Goal: Information Seeking & Learning: Learn about a topic

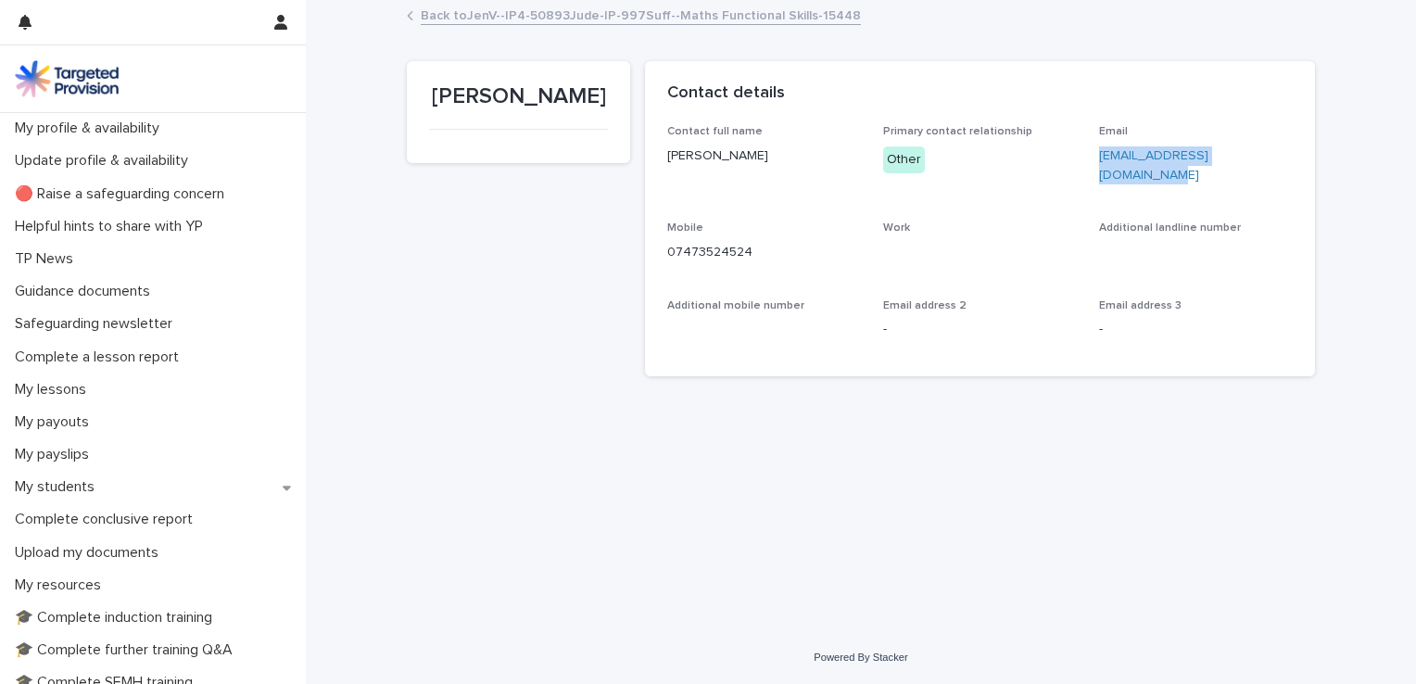
click at [1243, 480] on div "Loading... Saving… Loading... Saving… [PERSON_NAME] [PERSON_NAME] Sorry, there …" at bounding box center [861, 293] width 927 height 583
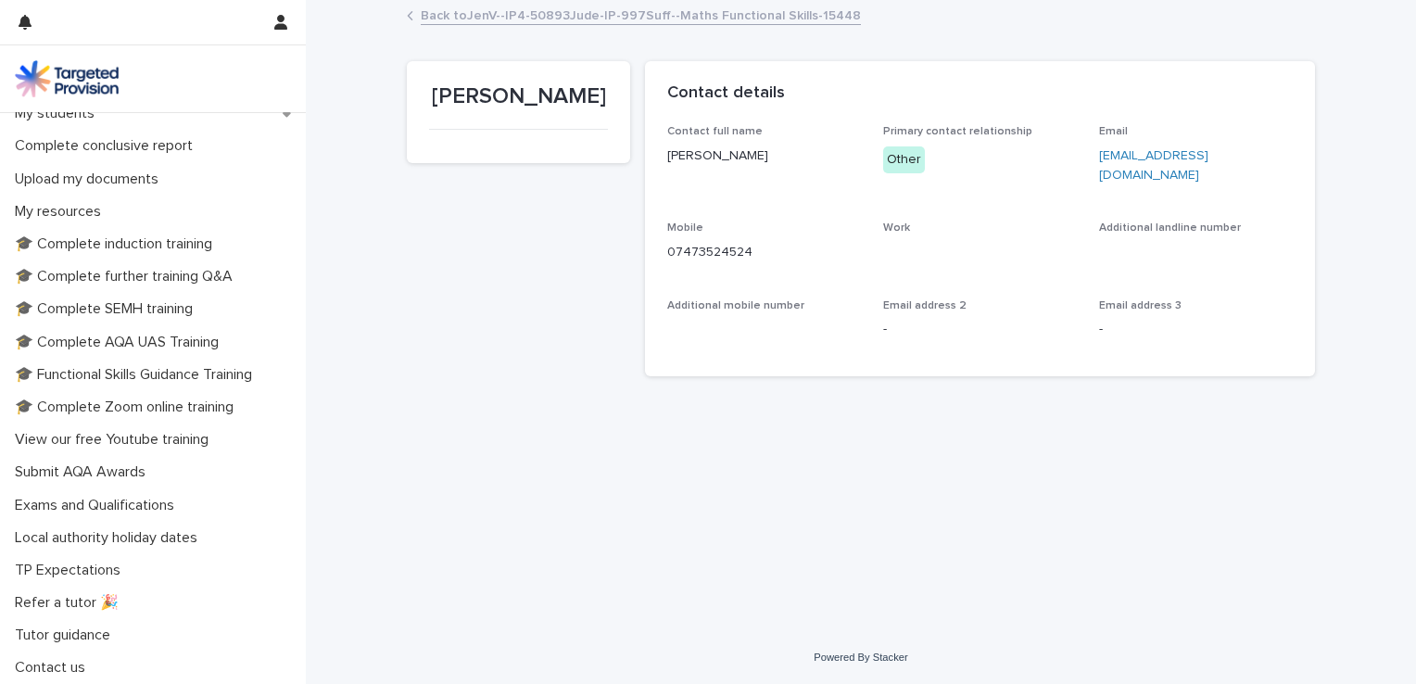
scroll to position [374, 0]
click at [116, 369] on p "🎓 Functional Skills Guidance Training" at bounding box center [137, 375] width 260 height 18
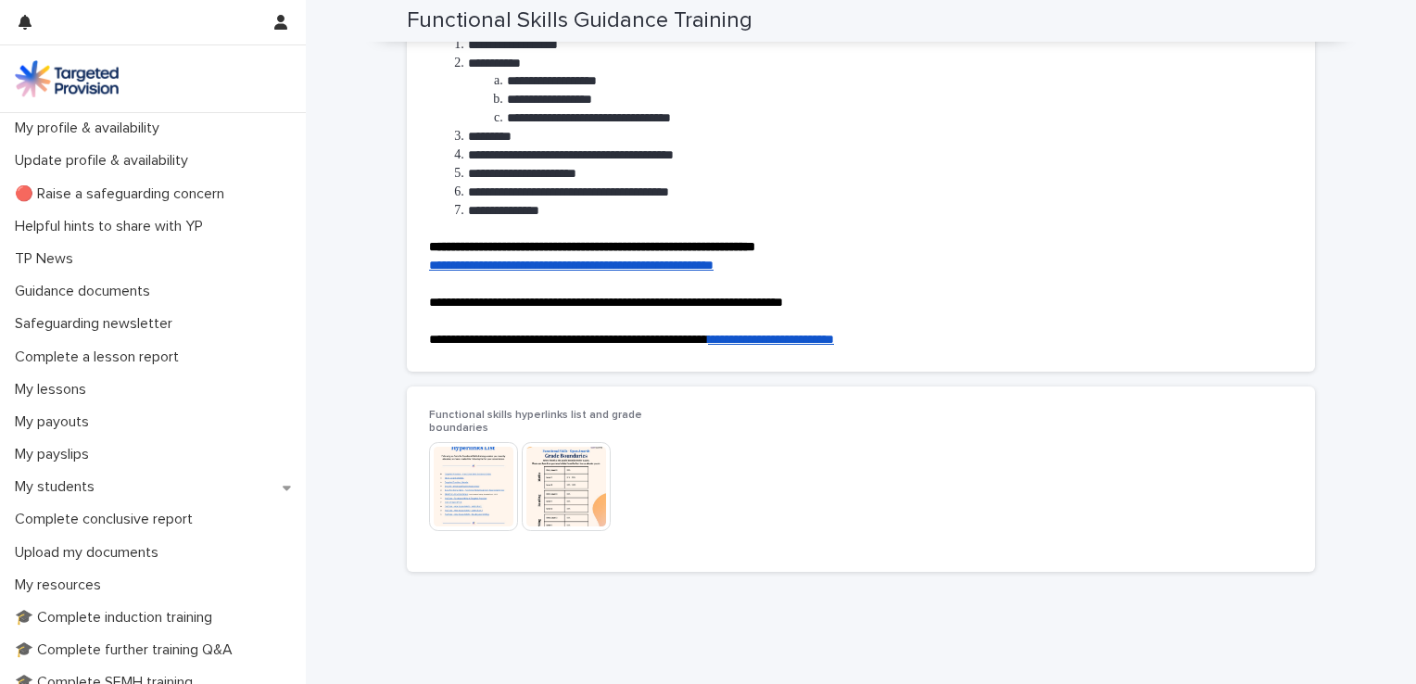
scroll to position [254, 0]
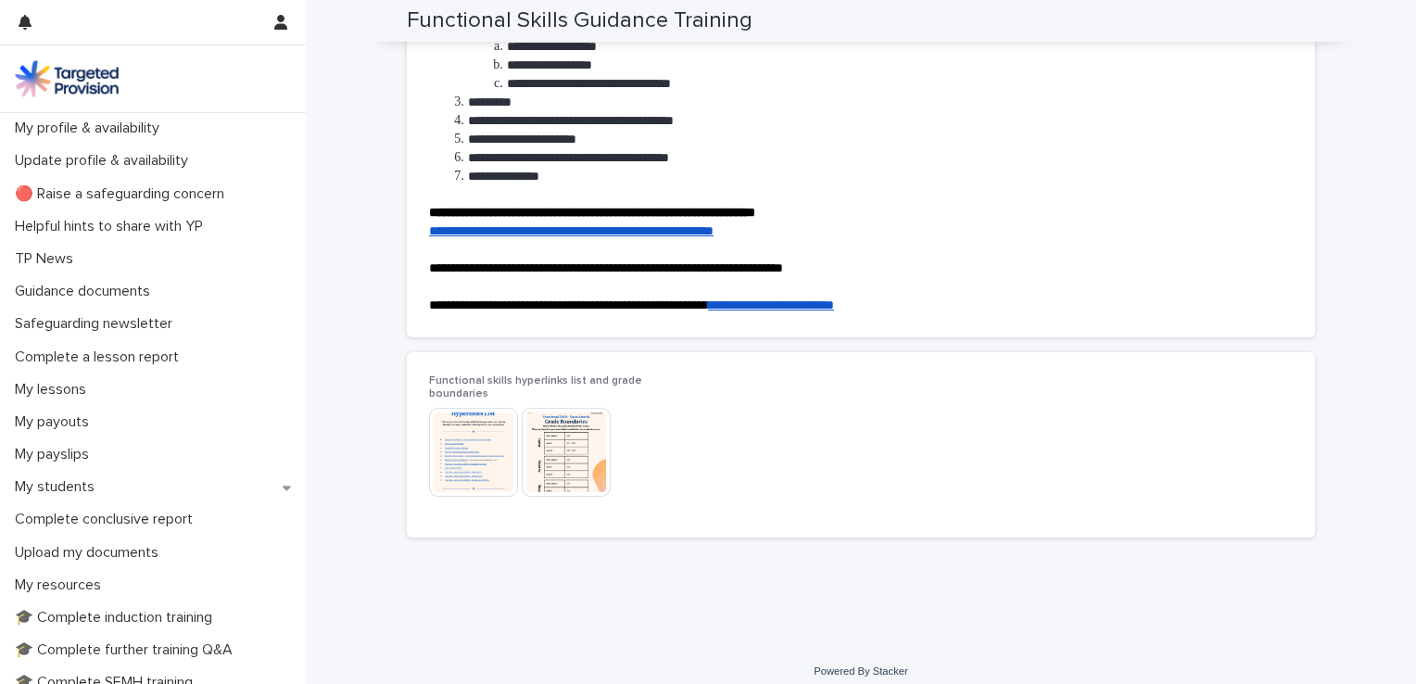
click at [466, 424] on img at bounding box center [473, 452] width 89 height 89
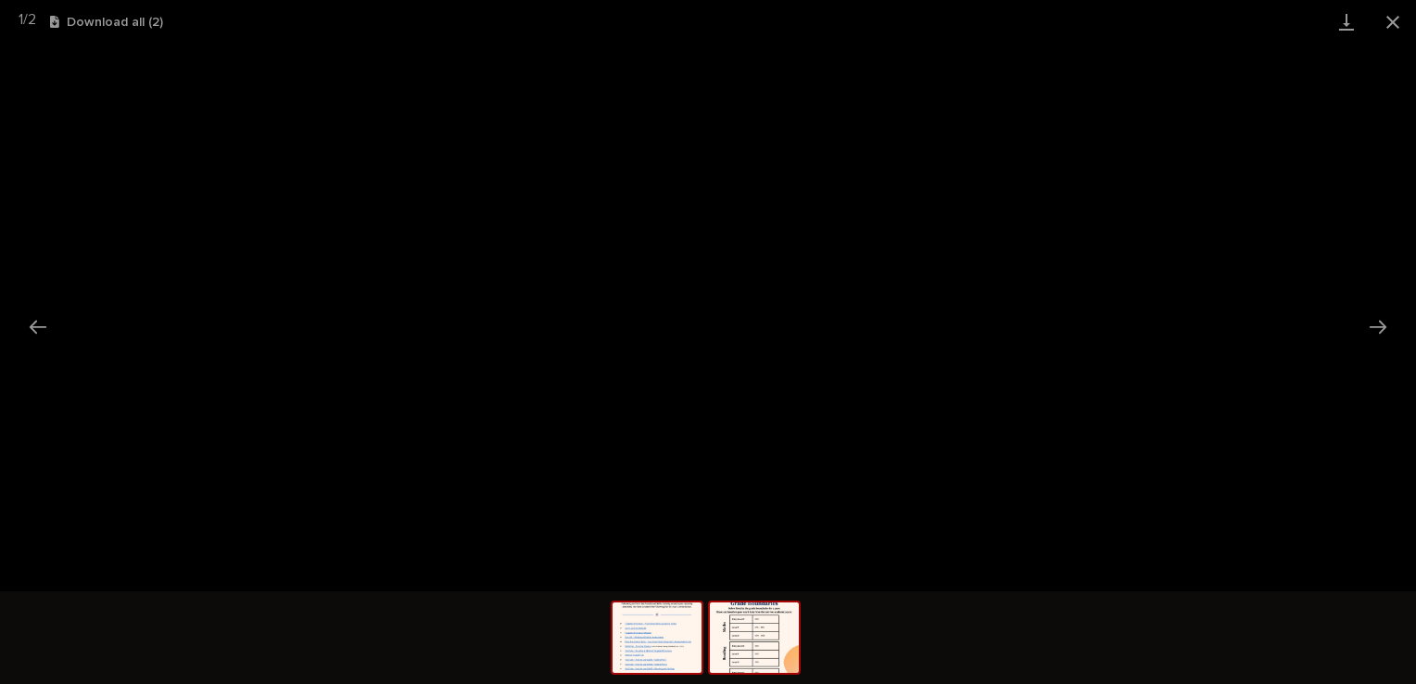
click at [740, 657] on img at bounding box center [754, 637] width 89 height 70
click at [1390, 28] on button "Close gallery" at bounding box center [1393, 22] width 46 height 44
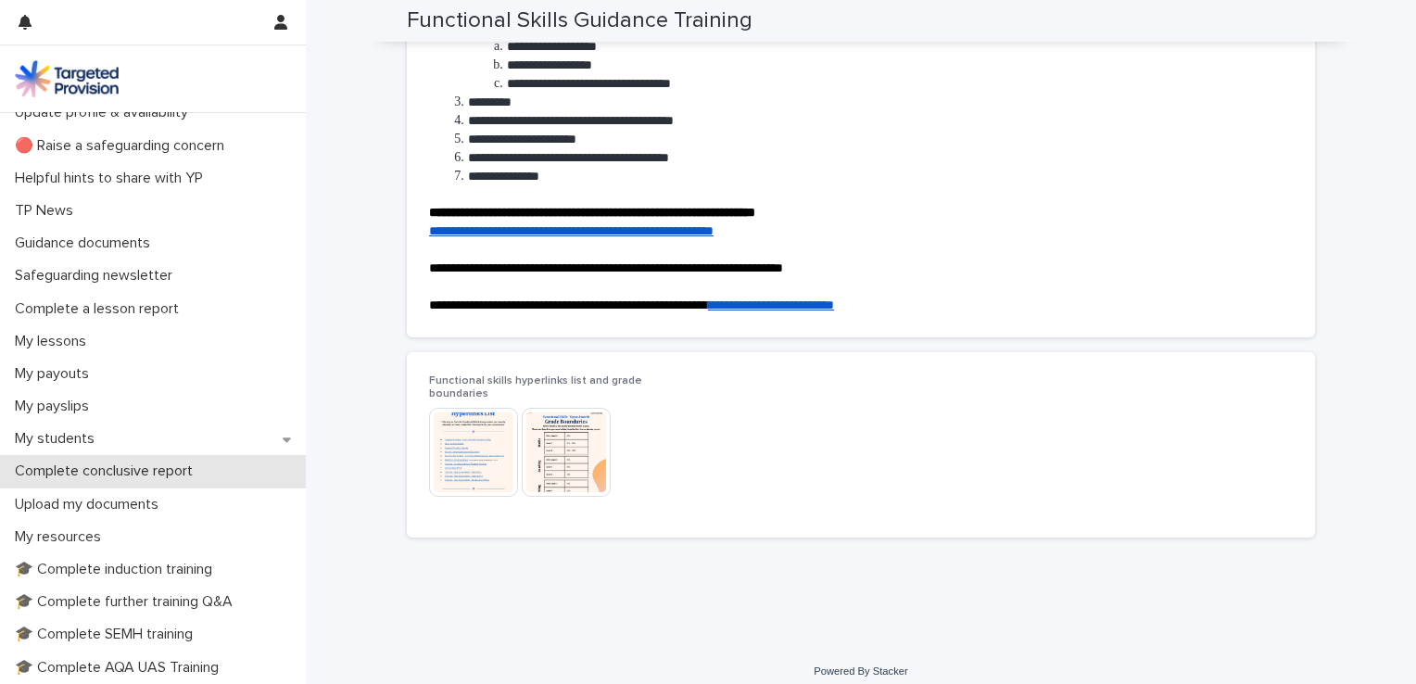
scroll to position [93, 0]
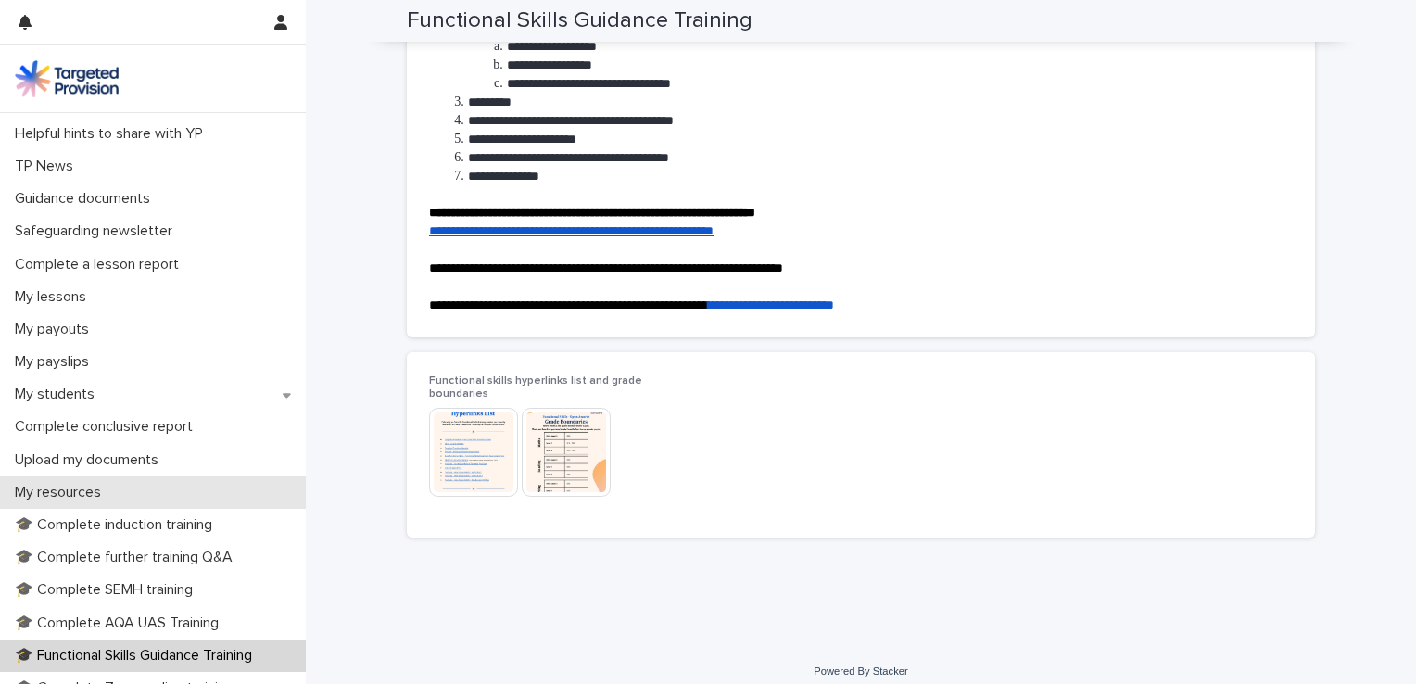
click at [102, 496] on p "My resources" at bounding box center [61, 493] width 108 height 18
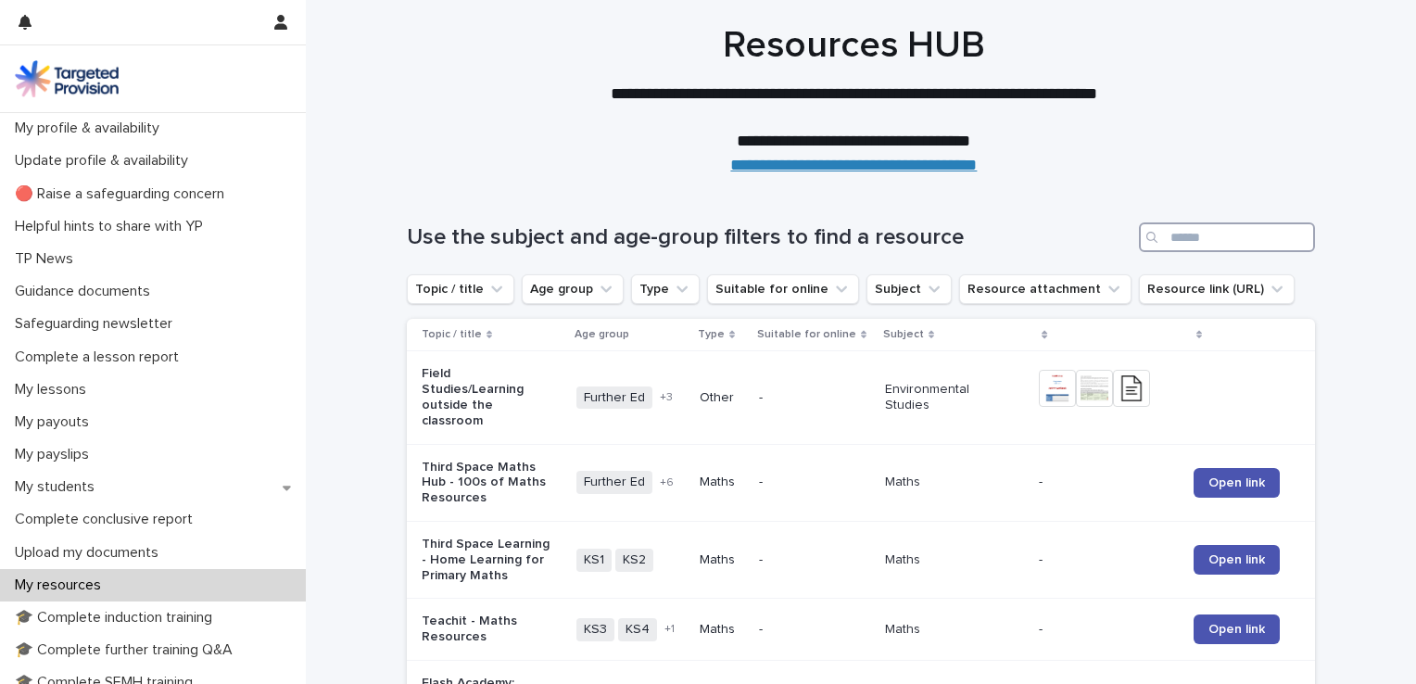
click at [1174, 228] on input "Search" at bounding box center [1227, 237] width 176 height 30
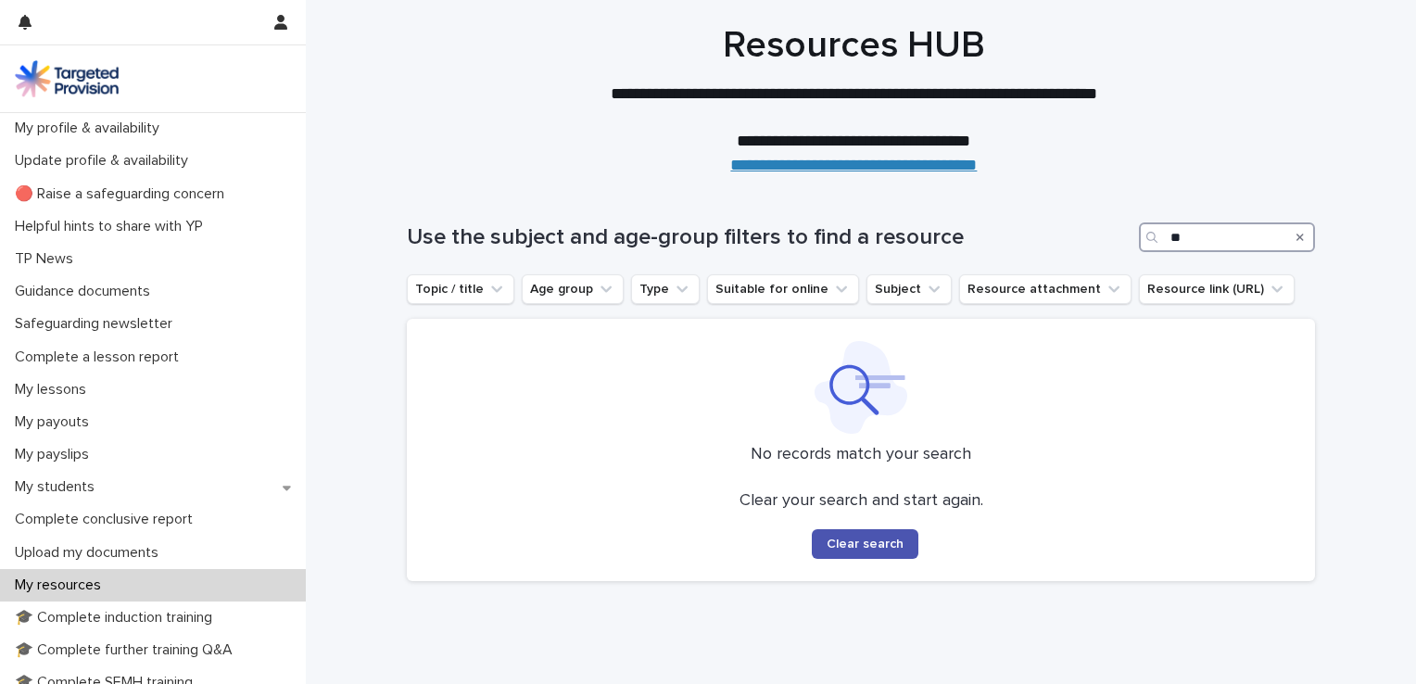
type input "*"
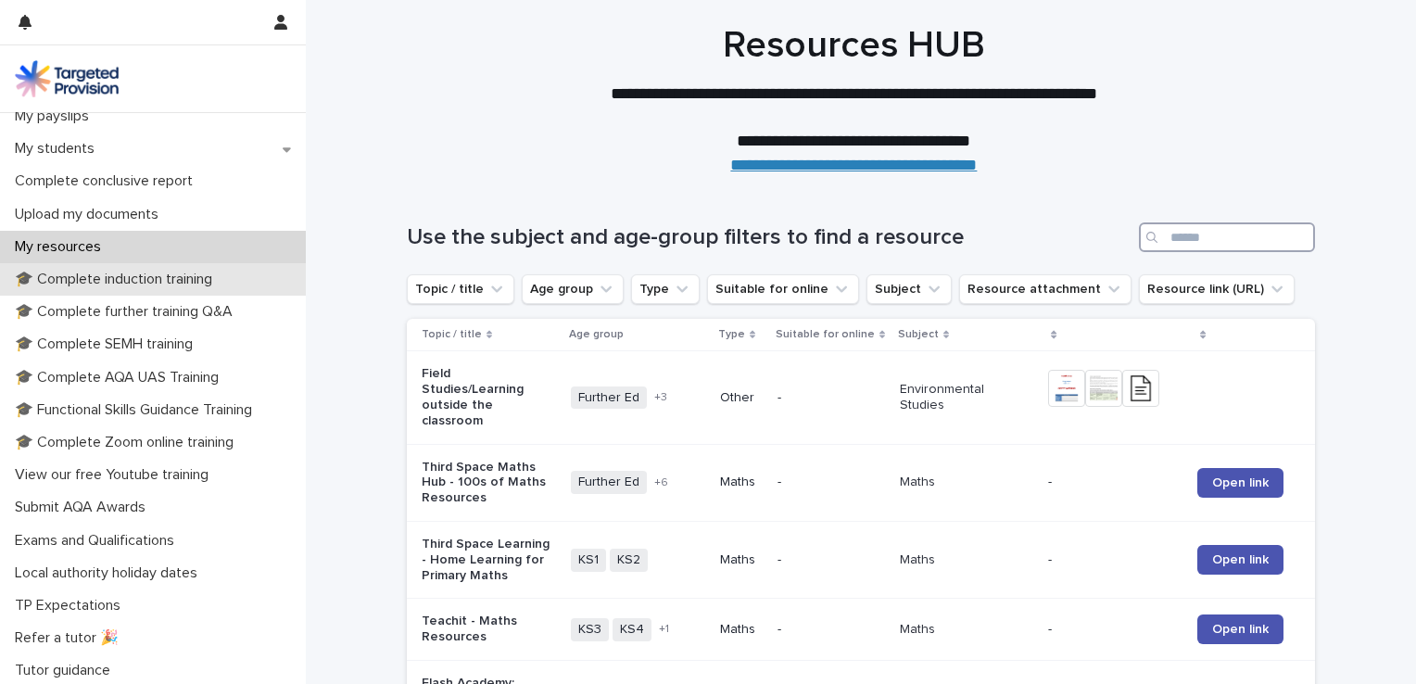
scroll to position [371, 0]
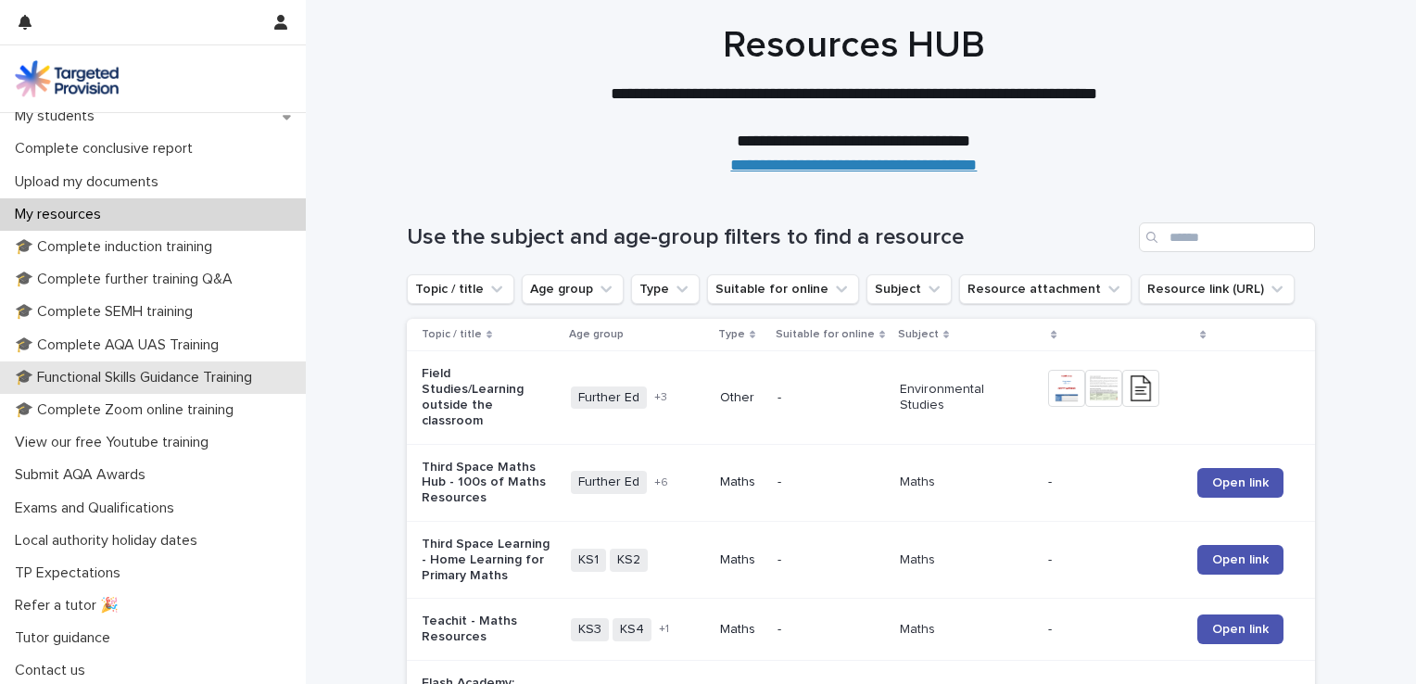
click at [213, 374] on p "🎓 Functional Skills Guidance Training" at bounding box center [137, 378] width 260 height 18
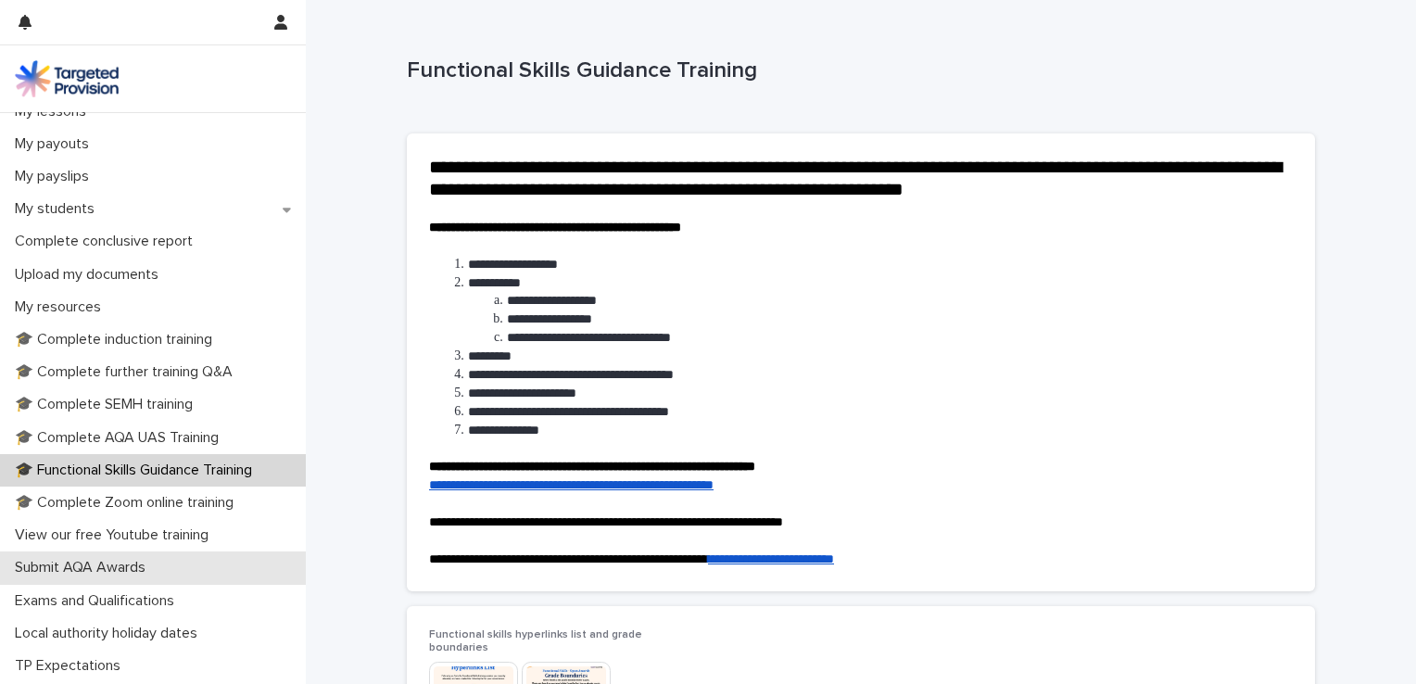
scroll to position [371, 0]
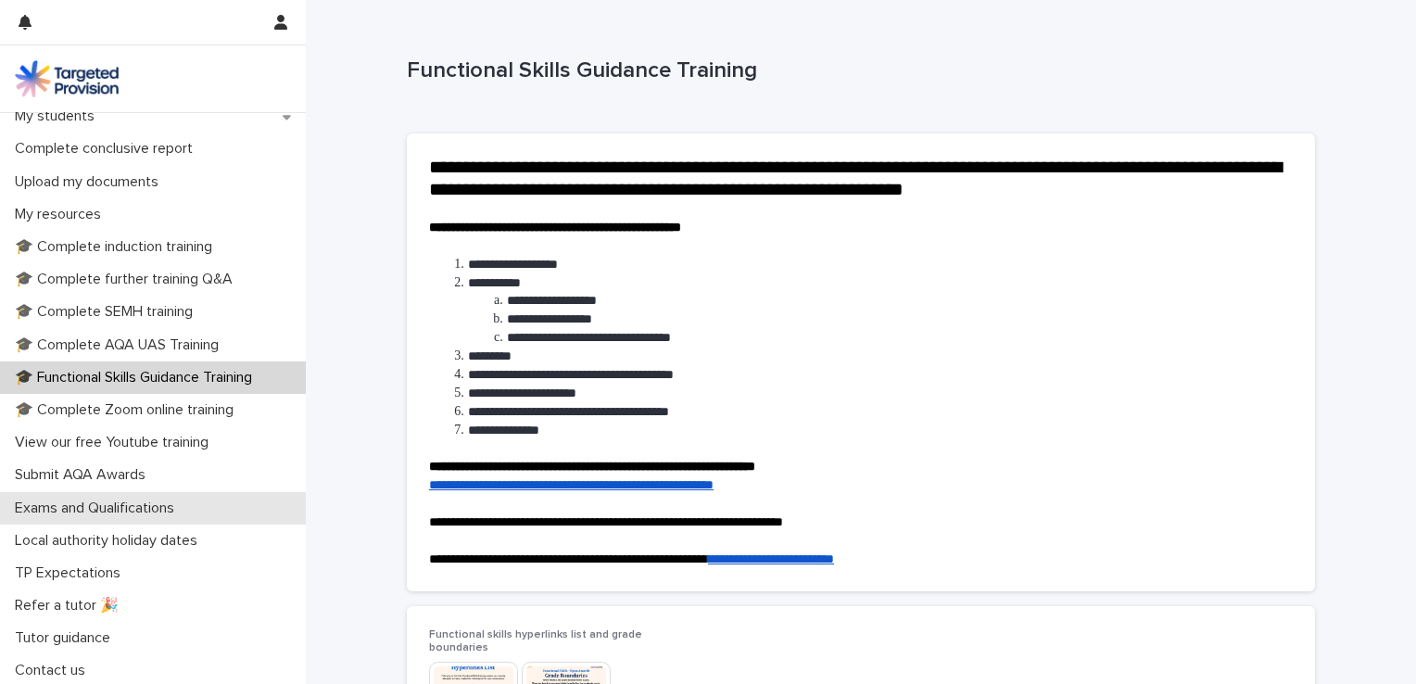
click at [171, 506] on p "Exams and Qualifications" at bounding box center [98, 509] width 182 height 18
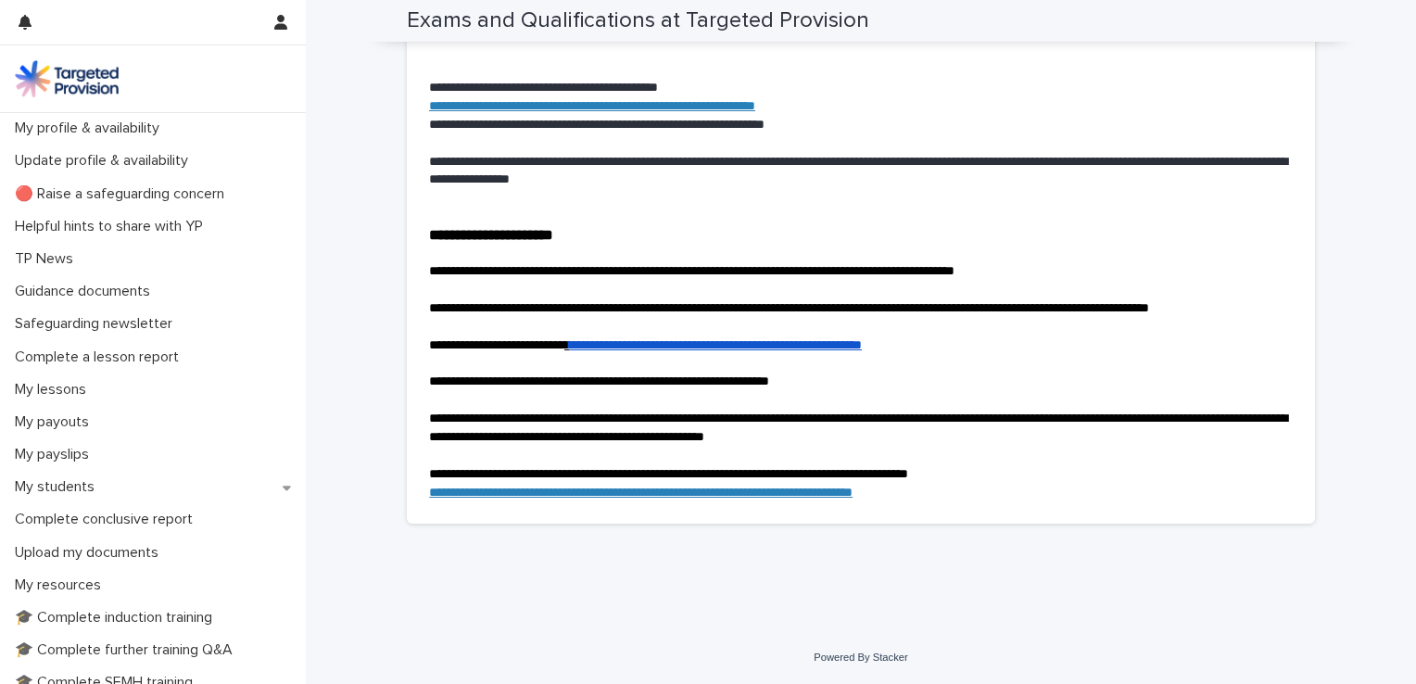
scroll to position [3852, 0]
